Goal: Task Accomplishment & Management: Use online tool/utility

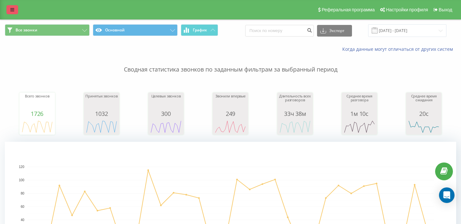
click at [13, 12] on link at bounding box center [12, 9] width 12 height 9
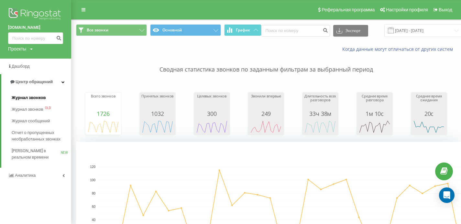
click at [24, 99] on span "Журнал звонков" at bounding box center [29, 97] width 34 height 6
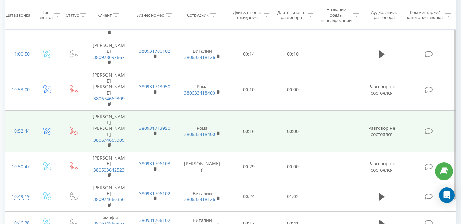
scroll to position [796, 0]
